Goal: Navigation & Orientation: Find specific page/section

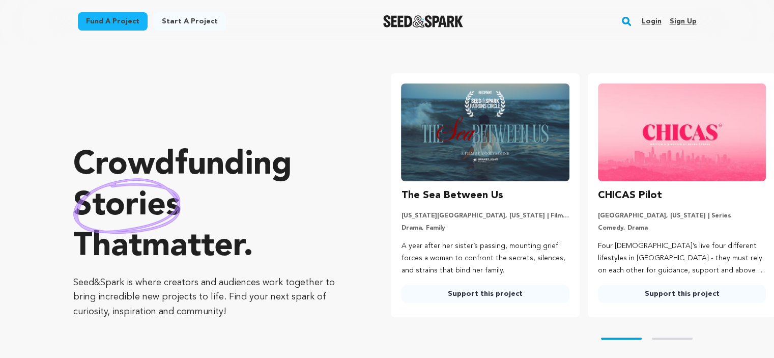
click at [482, 146] on img at bounding box center [485, 132] width 168 height 98
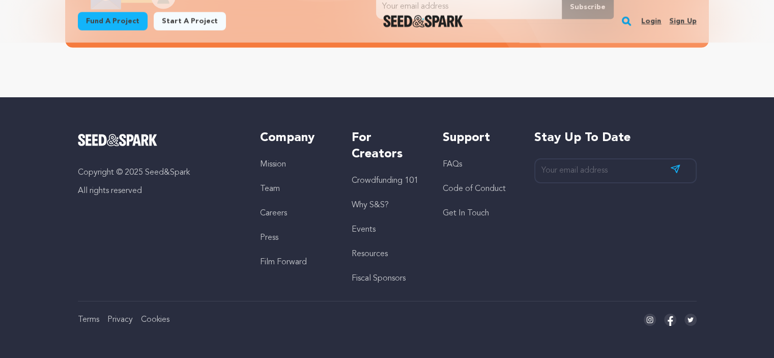
click at [461, 213] on link "Get In Touch" at bounding box center [466, 213] width 46 height 8
click at [569, 164] on input "email" at bounding box center [615, 170] width 162 height 25
click at [467, 216] on link "Get In Touch" at bounding box center [466, 213] width 46 height 8
